Goal: Find contact information: Find contact information

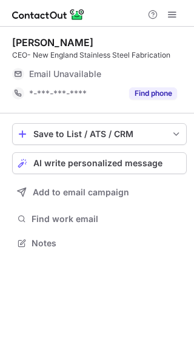
scroll to position [235, 194]
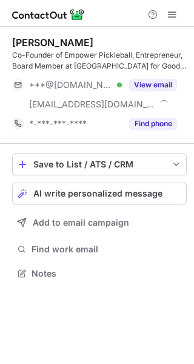
scroll to position [265, 194]
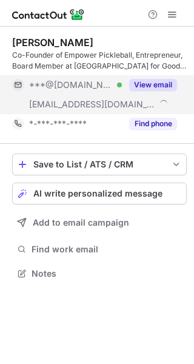
click at [104, 86] on div "***@[DOMAIN_NAME] Verified" at bounding box center [75, 84] width 93 height 11
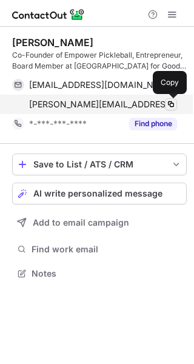
click at [168, 105] on span at bounding box center [171, 104] width 10 height 10
